Goal: Task Accomplishment & Management: Complete application form

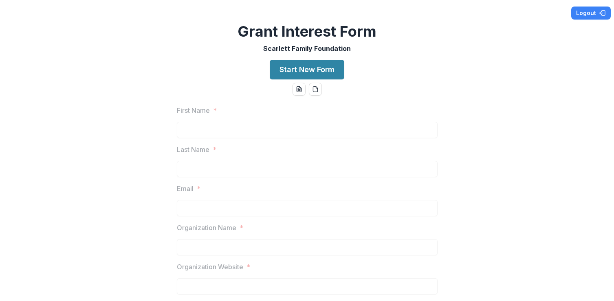
click at [305, 67] on button "Start New Form" at bounding box center [307, 70] width 75 height 20
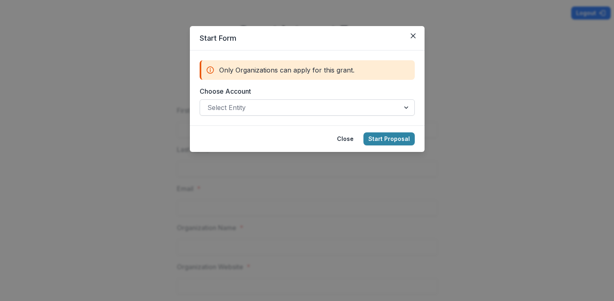
click at [242, 109] on div at bounding box center [299, 107] width 185 height 11
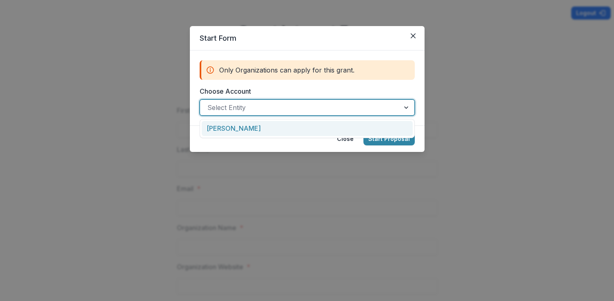
click at [240, 126] on div "[PERSON_NAME]" at bounding box center [307, 128] width 211 height 15
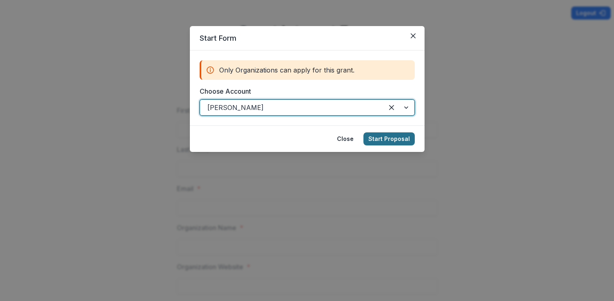
click at [384, 138] on button "Start Proposal" at bounding box center [388, 138] width 51 height 13
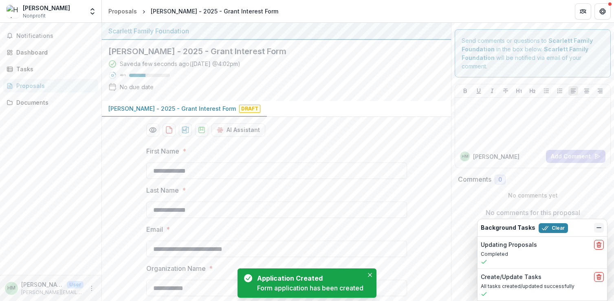
click at [599, 227] on icon "Dismiss" at bounding box center [598, 227] width 7 height 7
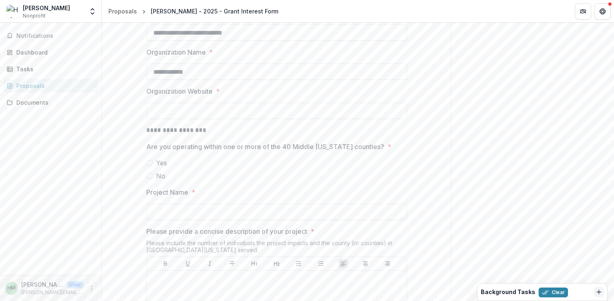
scroll to position [228, 0]
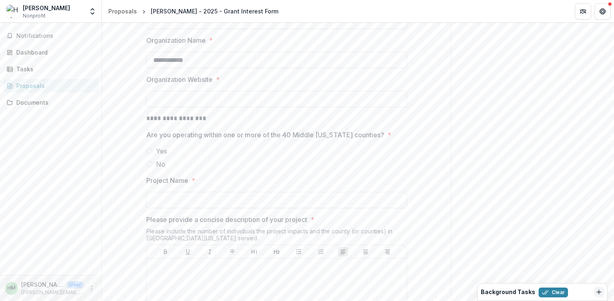
click at [149, 149] on span at bounding box center [149, 151] width 7 height 7
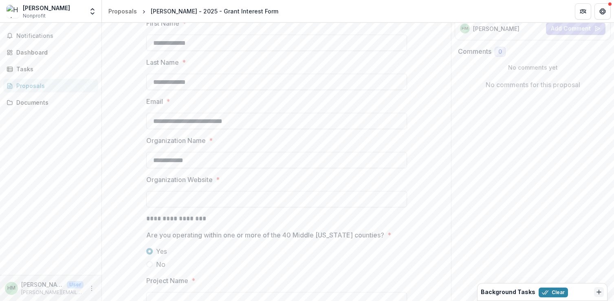
scroll to position [157, 0]
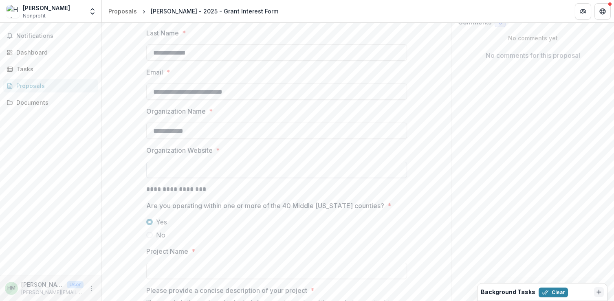
click at [156, 164] on input "Organization Website *" at bounding box center [276, 170] width 261 height 16
paste input "**********"
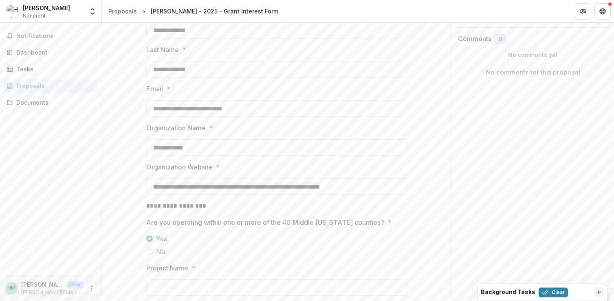
scroll to position [0, 0]
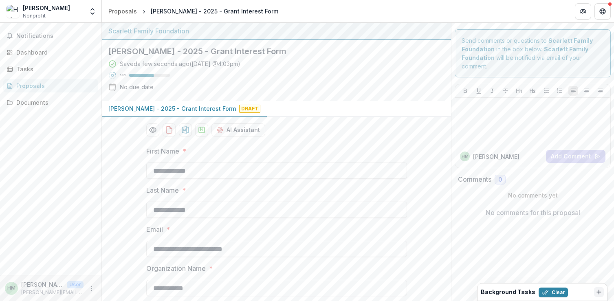
type input "**********"
click at [41, 13] on span "Nonprofit" at bounding box center [34, 15] width 23 height 7
click at [90, 11] on icon "Open entity switcher" at bounding box center [92, 11] width 8 height 8
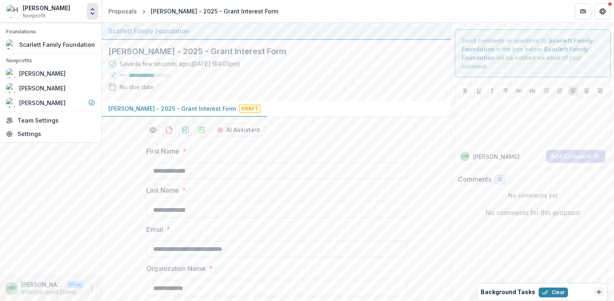
click at [90, 11] on icon "Open entity switcher" at bounding box center [92, 11] width 8 height 8
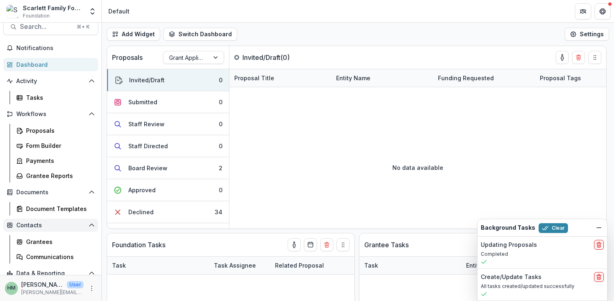
scroll to position [11, 0]
click at [54, 210] on div "Document Templates" at bounding box center [59, 208] width 66 height 9
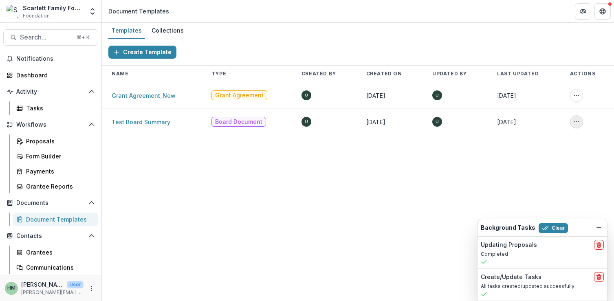
click at [578, 120] on icon "More Action" at bounding box center [576, 121] width 7 height 7
click at [544, 153] on button "Delete Template" at bounding box center [537, 153] width 87 height 13
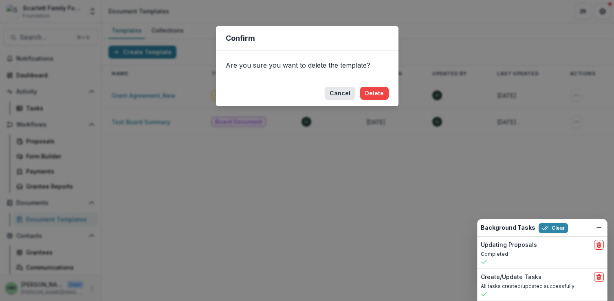
click at [342, 93] on button "Cancel" at bounding box center [340, 93] width 31 height 13
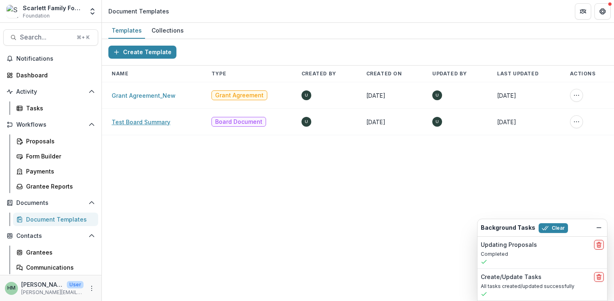
click at [141, 119] on link "Test Board Summary" at bounding box center [141, 121] width 59 height 7
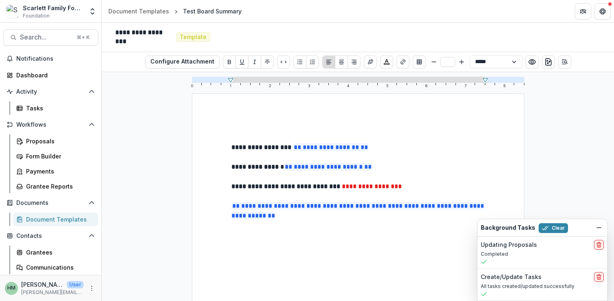
click at [43, 217] on div "Document Templates" at bounding box center [59, 219] width 66 height 9
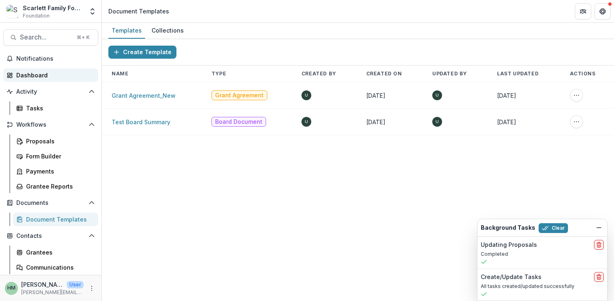
click at [31, 75] on div "Dashboard" at bounding box center [53, 75] width 75 height 9
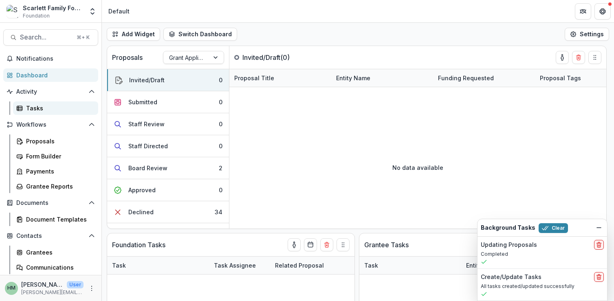
click at [29, 108] on div "Tasks" at bounding box center [59, 108] width 66 height 9
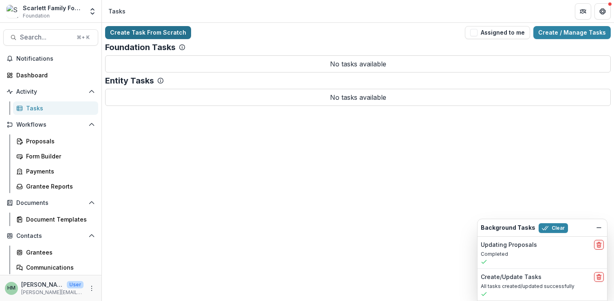
click at [148, 31] on link "Create Task From Scratch" at bounding box center [148, 32] width 86 height 13
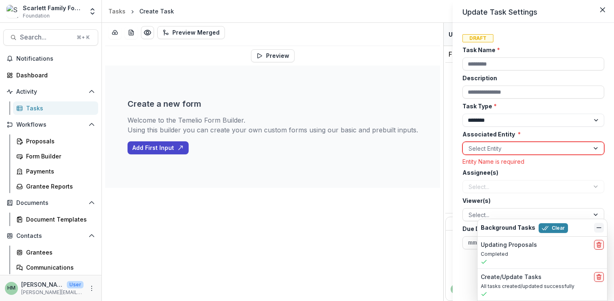
click at [597, 226] on icon "Dismiss" at bounding box center [598, 227] width 7 height 7
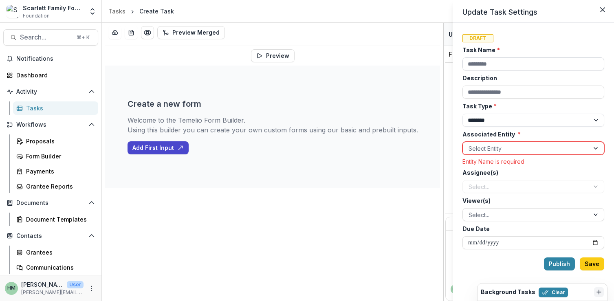
click at [499, 66] on input "Task Name *" at bounding box center [533, 63] width 142 height 13
click at [462, 111] on div "Task Type * ******** ********" at bounding box center [533, 114] width 142 height 25
click at [490, 120] on select "******** ********" at bounding box center [533, 120] width 142 height 13
select select "********"
click at [462, 114] on select "******** ********" at bounding box center [533, 120] width 142 height 13
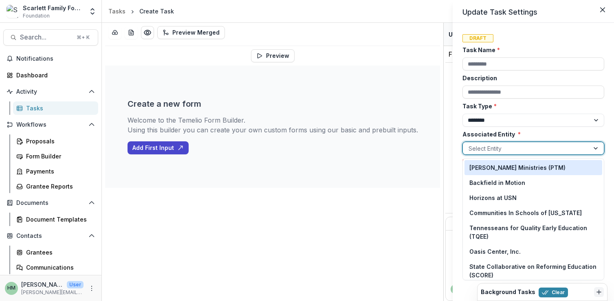
click at [490, 148] on div at bounding box center [525, 148] width 115 height 10
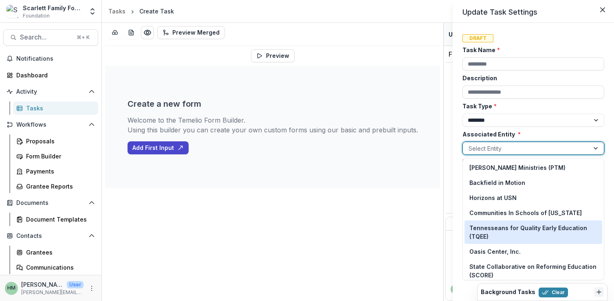
scroll to position [47, 0]
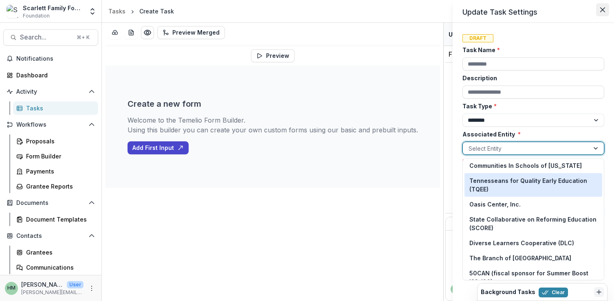
click at [603, 12] on icon "Close" at bounding box center [602, 9] width 5 height 5
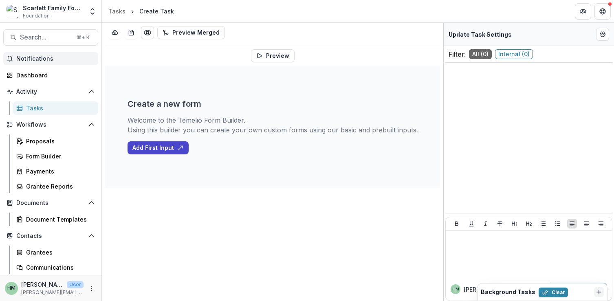
click at [34, 61] on span "Notifications" at bounding box center [55, 58] width 79 height 7
click at [139, 195] on div "Preview Merged Preview Create a new form Welcome to the Temelio Form Builder. U…" at bounding box center [272, 162] width 341 height 278
click at [35, 138] on div "Proposals" at bounding box center [59, 141] width 66 height 9
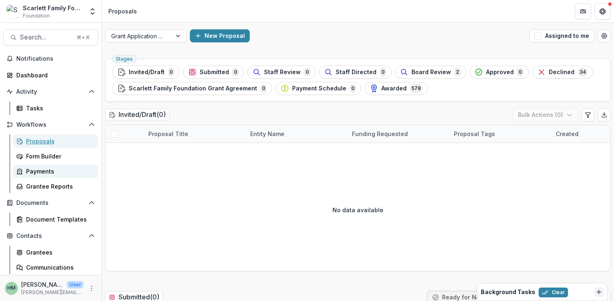
scroll to position [47, 0]
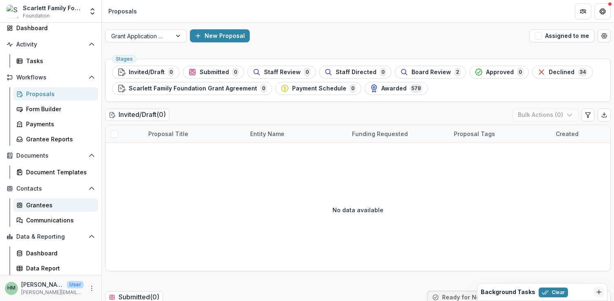
click at [39, 206] on div "Grantees" at bounding box center [59, 205] width 66 height 9
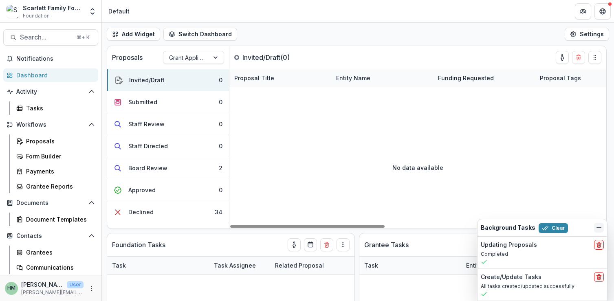
click at [601, 229] on icon "Dismiss" at bounding box center [598, 227] width 7 height 7
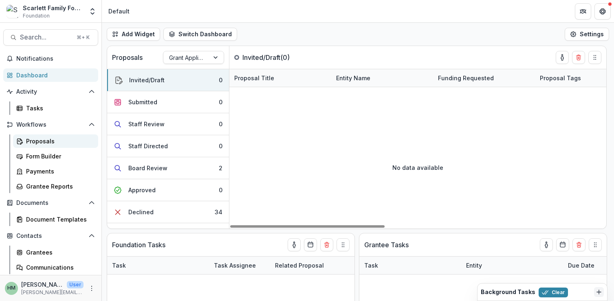
click at [31, 140] on div "Proposals" at bounding box center [59, 141] width 66 height 9
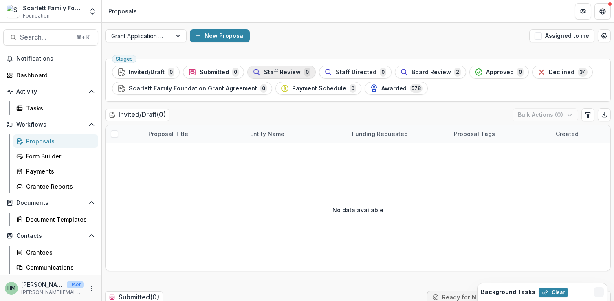
click at [275, 73] on span "Staff Review" at bounding box center [282, 72] width 37 height 7
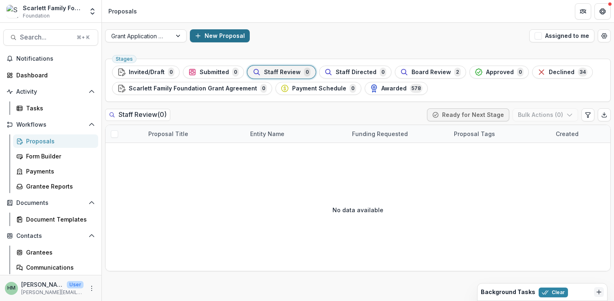
click at [229, 40] on button "New Proposal" at bounding box center [220, 35] width 60 height 13
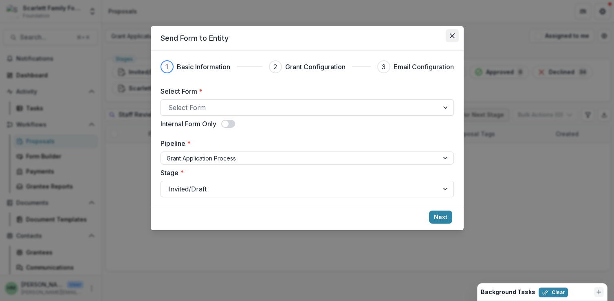
click at [453, 34] on icon "Close" at bounding box center [452, 35] width 5 height 5
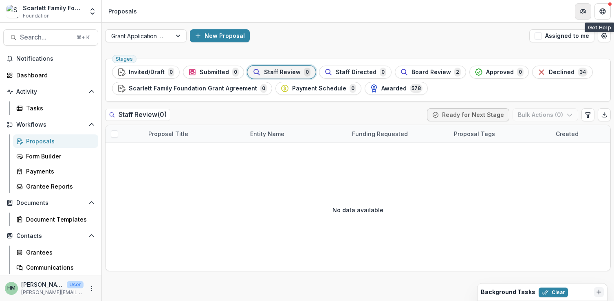
click at [581, 10] on icon "Partners" at bounding box center [582, 11] width 7 height 7
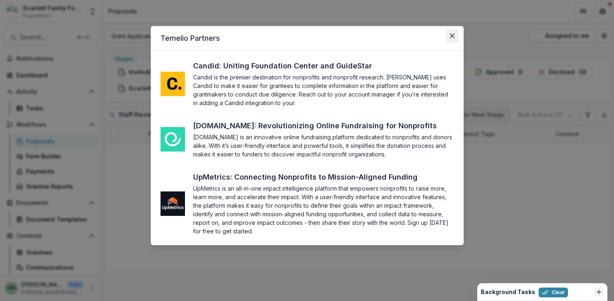
click at [454, 33] on button "Close" at bounding box center [451, 35] width 13 height 13
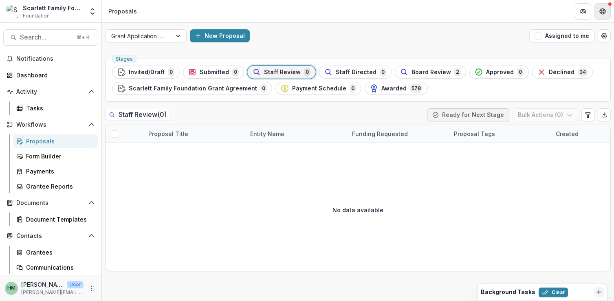
click at [602, 16] on button "Get Help" at bounding box center [602, 11] width 16 height 16
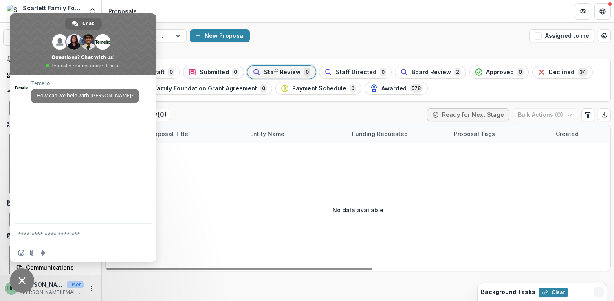
click at [188, 151] on div "No data available" at bounding box center [357, 210] width 504 height 122
click at [23, 278] on span "Close chat" at bounding box center [21, 280] width 7 height 7
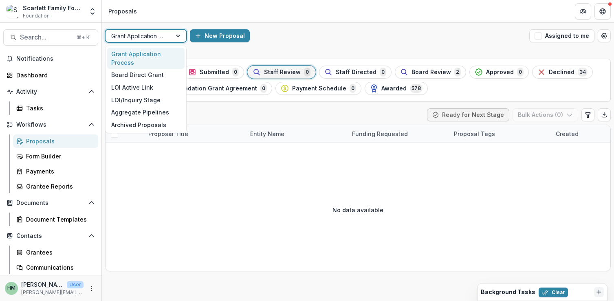
click at [149, 37] on div at bounding box center [138, 36] width 55 height 10
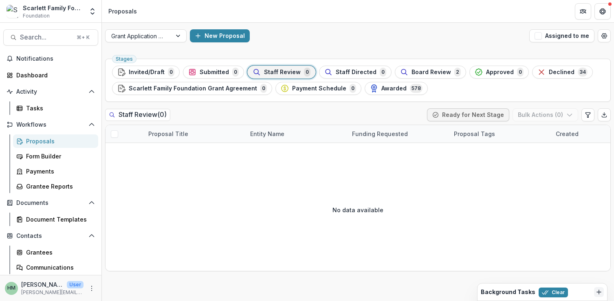
click at [266, 34] on div "New Proposal" at bounding box center [358, 35] width 336 height 13
